Goal: Task Accomplishment & Management: Manage account settings

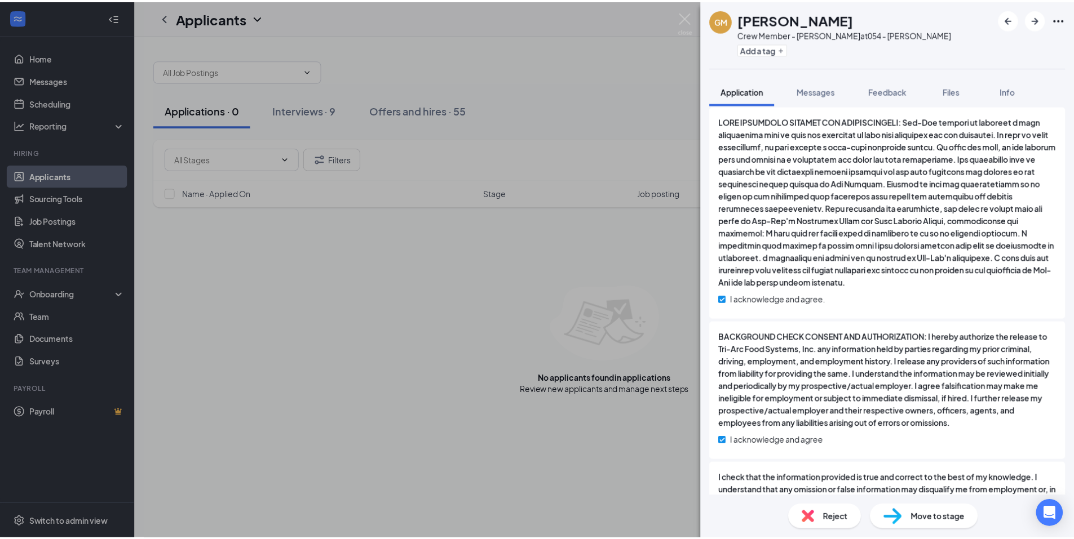
scroll to position [1719, 0]
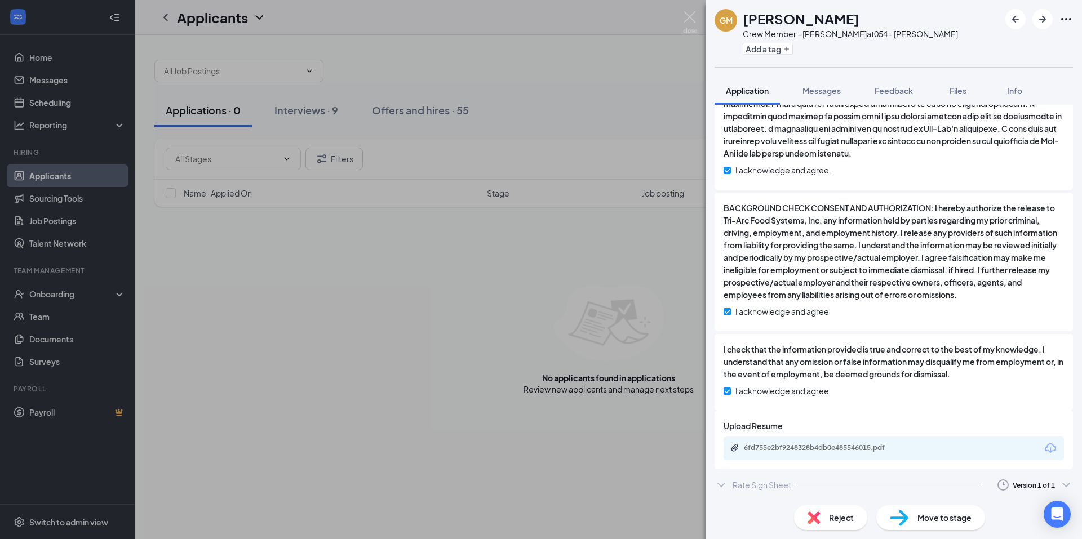
click at [417, 440] on div "[PERSON_NAME] [PERSON_NAME] Crew Member - [PERSON_NAME] at 054 - [PERSON_NAME] …" at bounding box center [541, 269] width 1082 height 539
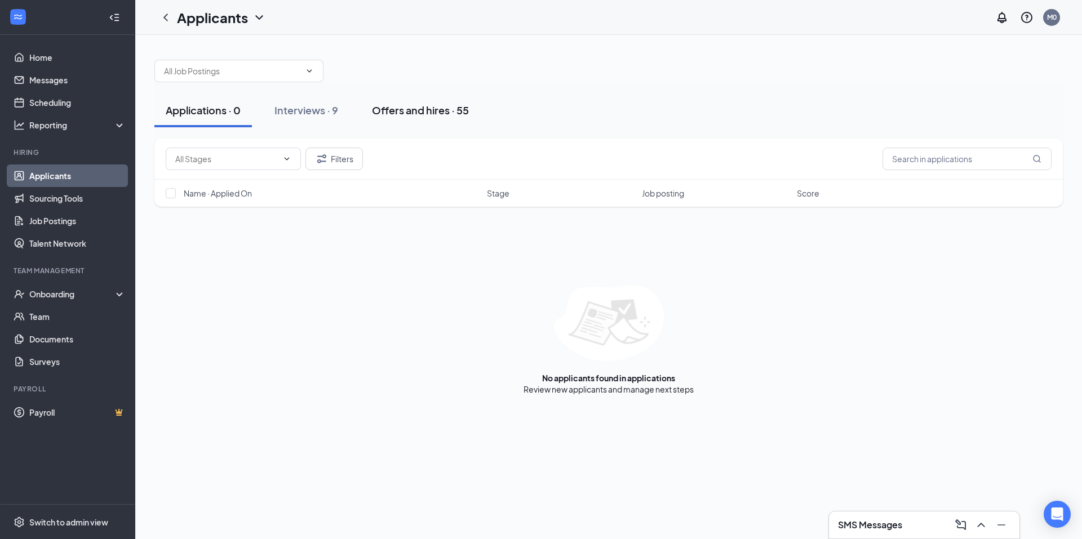
click at [413, 105] on div "Offers and hires · 55" at bounding box center [420, 110] width 97 height 14
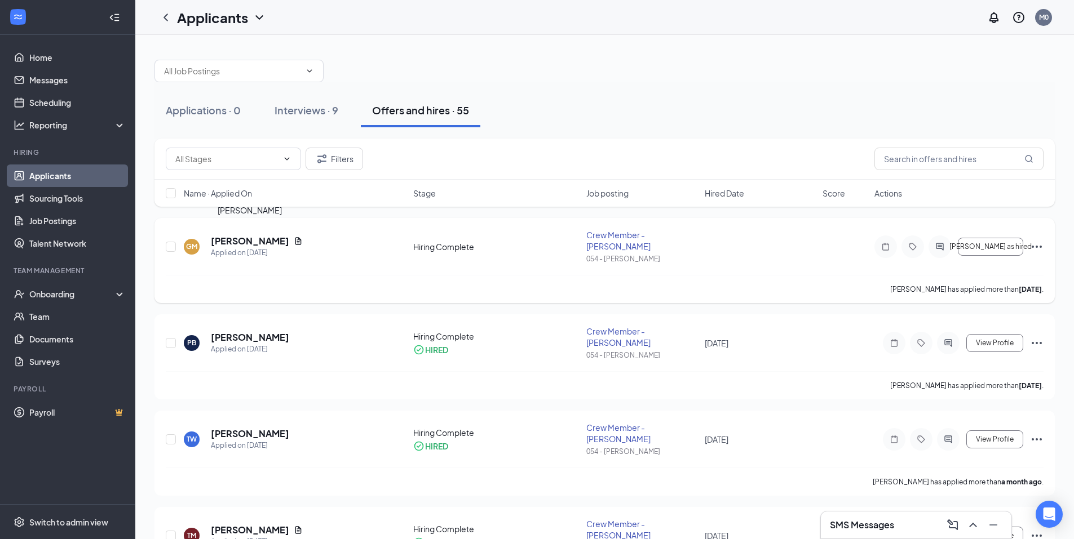
click at [255, 241] on div "[PERSON_NAME] Applied on [DATE]" at bounding box center [257, 247] width 92 height 24
drag, startPoint x: 255, startPoint y: 241, endPoint x: 278, endPoint y: 243, distance: 23.2
click at [278, 247] on div "Applied on [DATE]" at bounding box center [257, 252] width 92 height 11
click at [274, 235] on h5 "[PERSON_NAME]" at bounding box center [250, 241] width 78 height 12
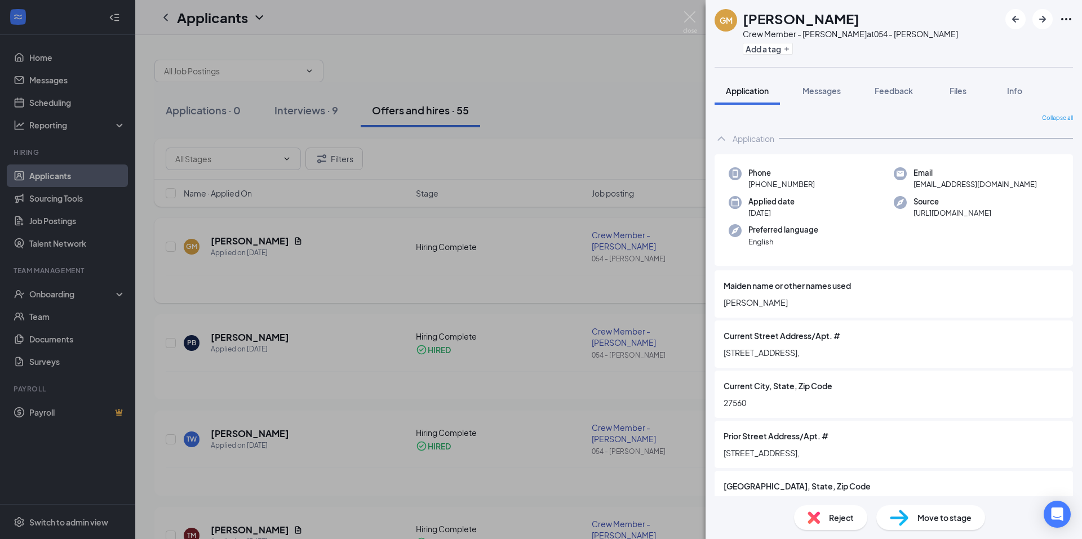
click at [495, 258] on div "[PERSON_NAME] [PERSON_NAME] Crew Member - [PERSON_NAME] at 054 - [PERSON_NAME] …" at bounding box center [541, 269] width 1082 height 539
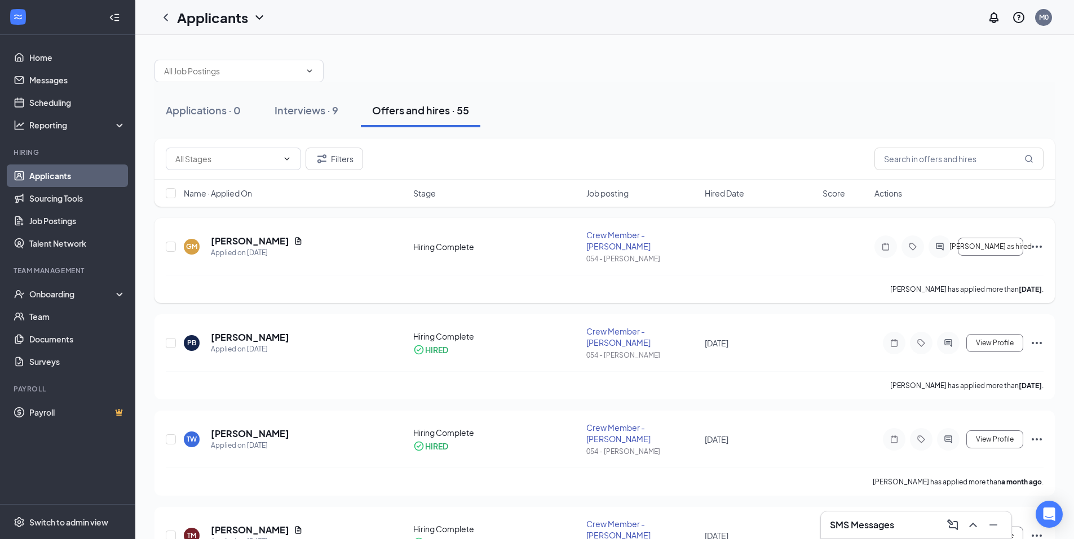
click at [1033, 240] on icon "Ellipses" at bounding box center [1037, 247] width 14 height 14
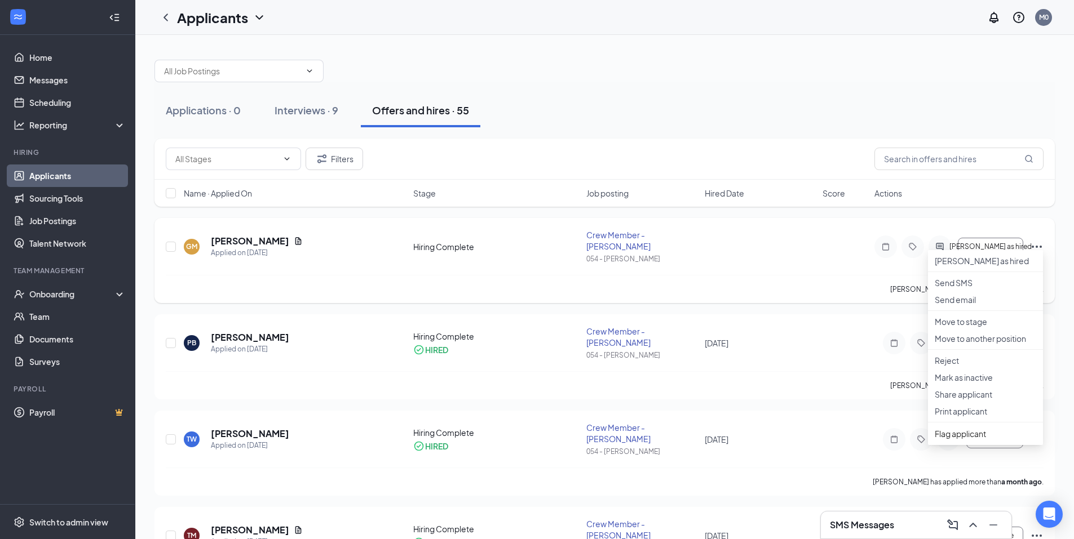
click at [729, 275] on div "[PERSON_NAME] has applied more than [DATE] ." at bounding box center [605, 289] width 878 height 28
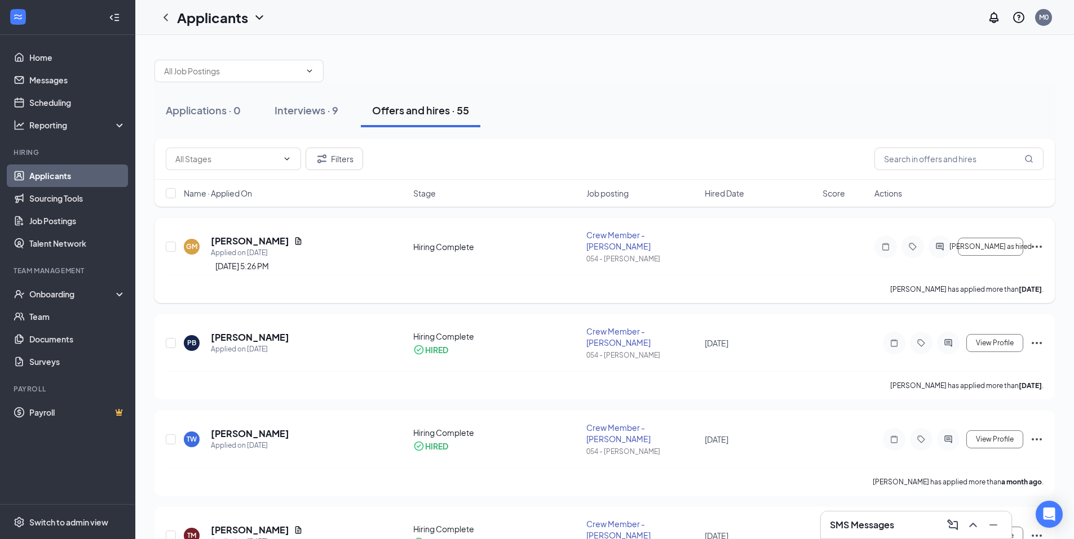
click at [267, 247] on div "Applied on [DATE]" at bounding box center [257, 252] width 92 height 11
click at [50, 341] on link "Documents" at bounding box center [77, 339] width 96 height 23
